Goal: Task Accomplishment & Management: Manage account settings

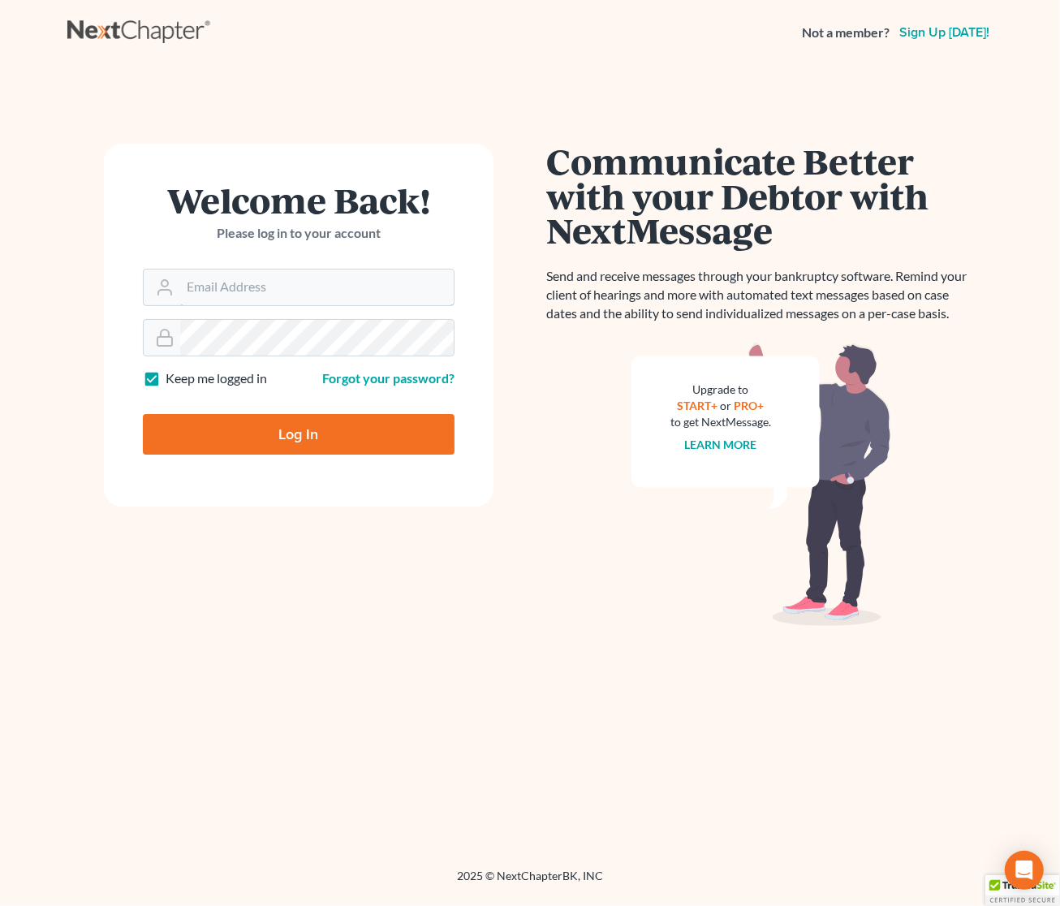
type input "[EMAIL_ADDRESS][DOMAIN_NAME]"
click at [414, 446] on input "Log In" at bounding box center [299, 434] width 312 height 41
type input "Thinking..."
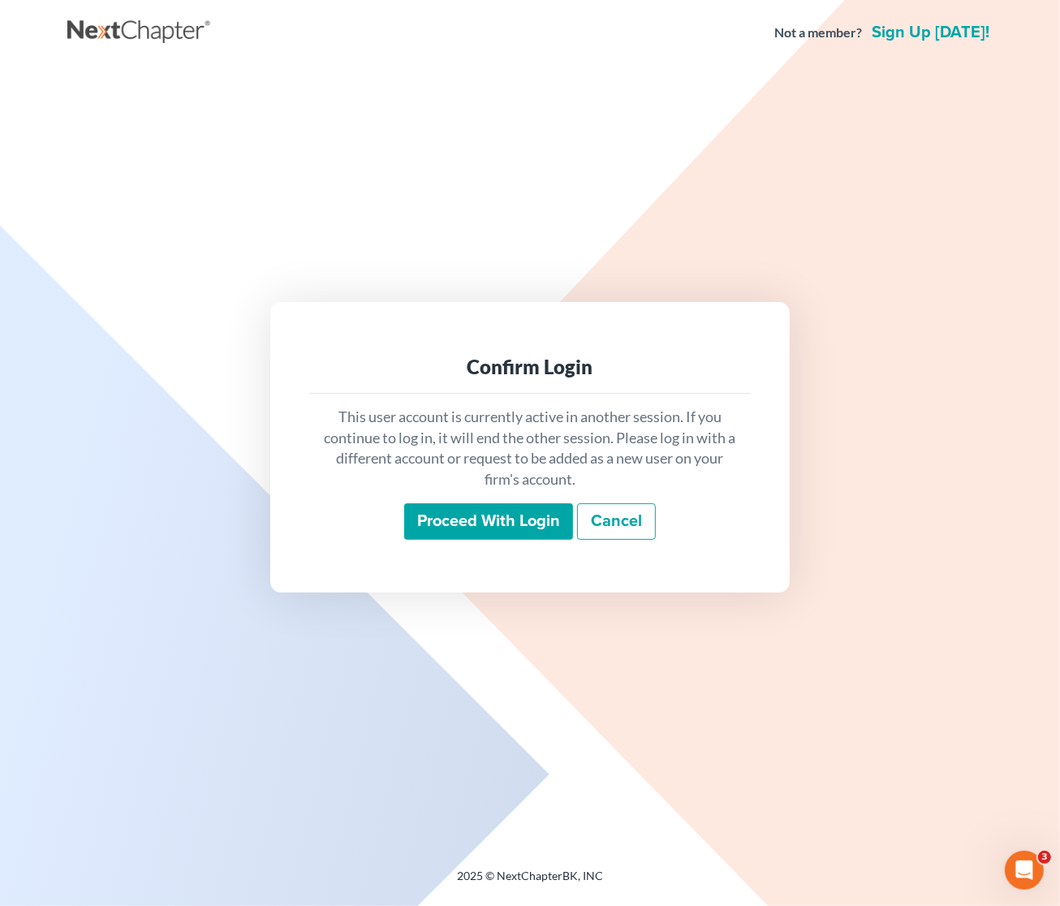
click at [396, 148] on div "Confirm Login This user account is currently active in another session. If you …" at bounding box center [529, 447] width 925 height 763
click at [668, 31] on div "Not a member? Sign up [DATE]!" at bounding box center [529, 32] width 925 height 29
